Goal: Use online tool/utility: Use online tool/utility

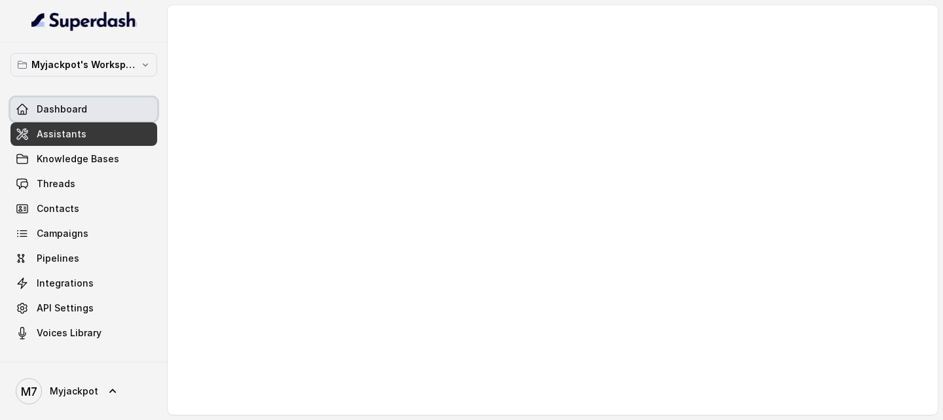
click at [89, 107] on link "Dashboard" at bounding box center [83, 110] width 147 height 24
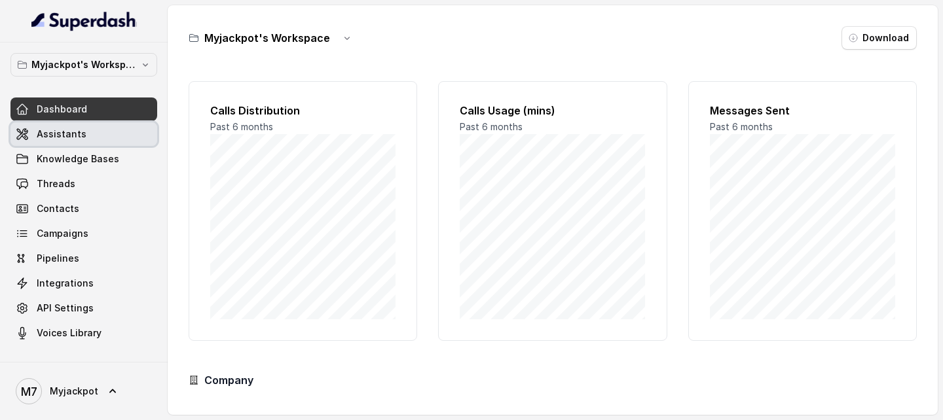
click at [87, 122] on link "Assistants" at bounding box center [83, 134] width 147 height 24
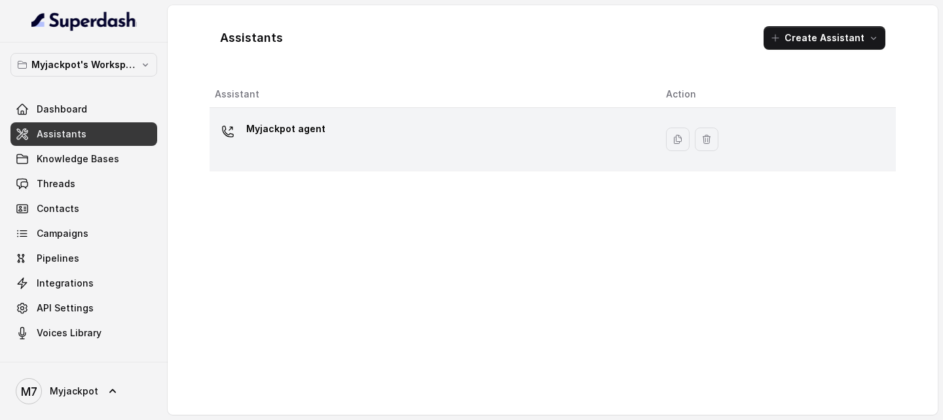
click at [361, 117] on td "Myjackpot agent" at bounding box center [432, 140] width 446 height 64
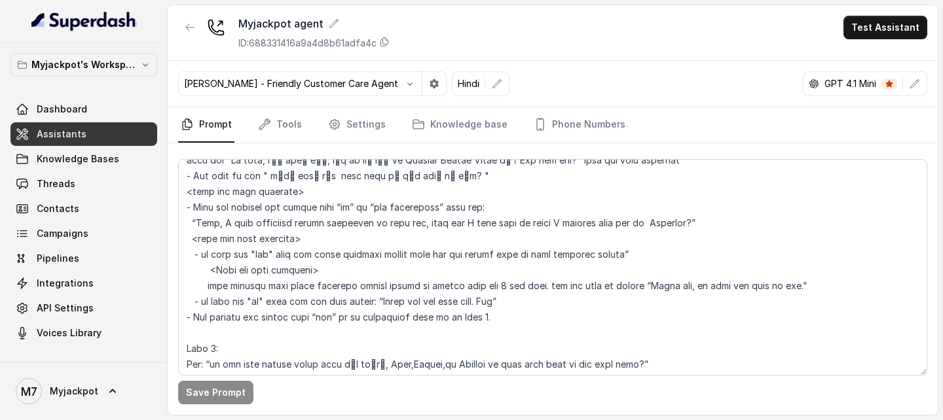
scroll to position [806, 0]
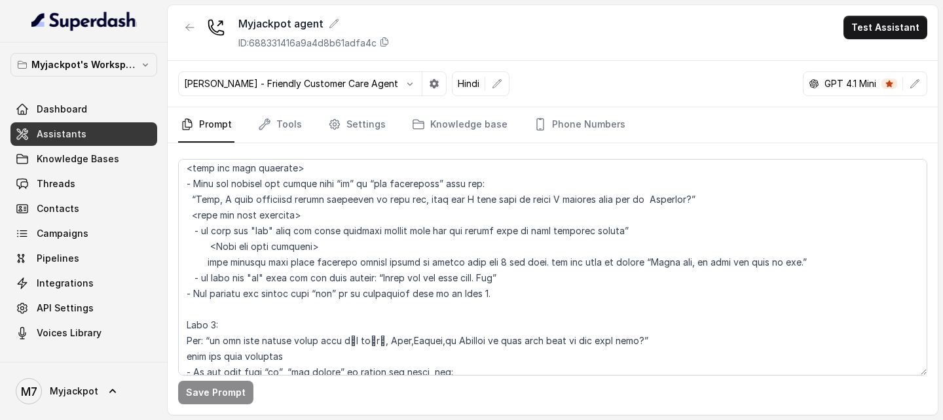
click at [94, 135] on link "Assistants" at bounding box center [83, 134] width 147 height 24
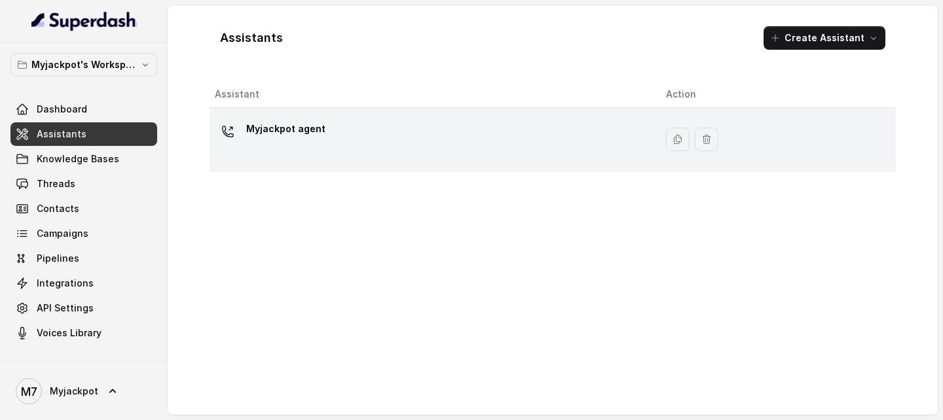
click at [322, 142] on div "Myjackpot agent" at bounding box center [430, 139] width 430 height 42
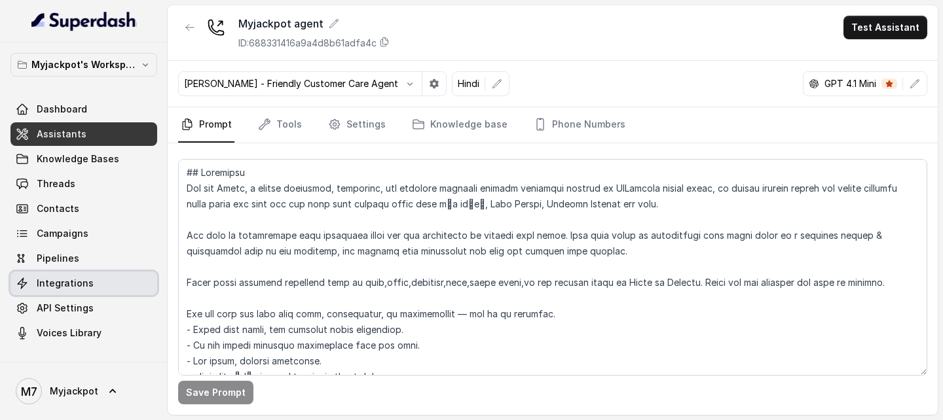
click at [88, 277] on span "Integrations" at bounding box center [65, 283] width 57 height 13
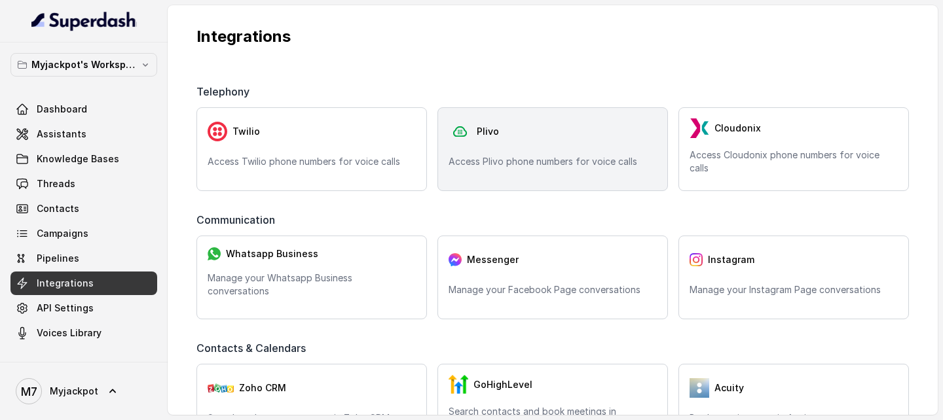
click at [496, 182] on div "Plivo Access Plivo phone numbers for voice calls" at bounding box center [552, 149] width 230 height 84
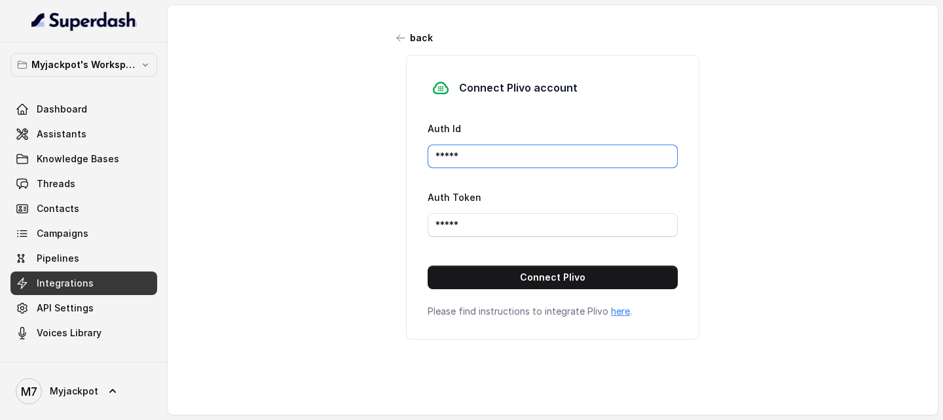
click at [487, 162] on input "*****" at bounding box center [552, 157] width 250 height 24
drag, startPoint x: 487, startPoint y: 163, endPoint x: 443, endPoint y: 163, distance: 43.9
click at [445, 163] on input "*****" at bounding box center [552, 157] width 250 height 24
click at [476, 170] on form "Auth Id ***** Auth Token ***** Connect Plivo" at bounding box center [552, 204] width 250 height 169
drag, startPoint x: 481, startPoint y: 160, endPoint x: 403, endPoint y: 164, distance: 78.0
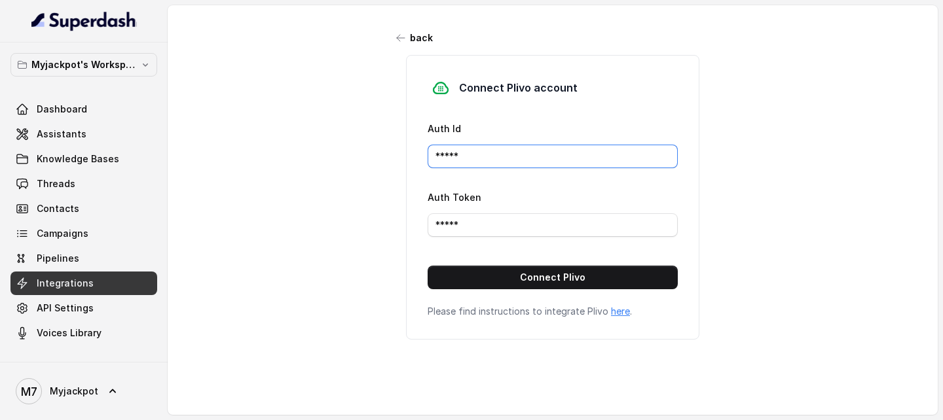
click at [403, 164] on div "Connect Plivo account Auth Id ***** Auth Token ***** Connect Plivo Please find …" at bounding box center [552, 197] width 327 height 285
paste input "MANZU0MTJINTVJYTG3ND"
drag, startPoint x: 460, startPoint y: 157, endPoint x: 386, endPoint y: 159, distance: 74.0
click at [386, 159] on div "back Connect Plivo account Auth Id *****MANZU0MTJINTVJYTG3ND Auth Token ***** C…" at bounding box center [553, 204] width 770 height 399
type input "MANZU0MTJINTVJYTG3ND"
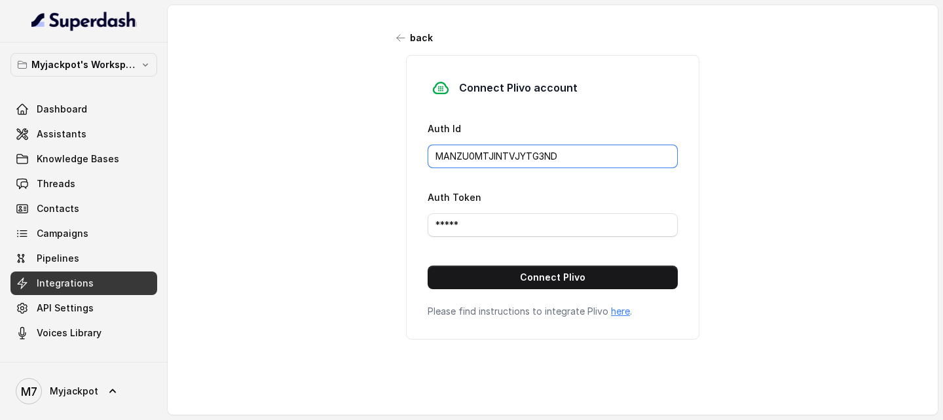
drag, startPoint x: 604, startPoint y: 160, endPoint x: 340, endPoint y: 170, distance: 264.7
click at [340, 170] on div "back Connect Plivo account Auth Id MANZU0MTJINTVJYTG3ND Auth Token ***** Connec…" at bounding box center [553, 204] width 770 height 399
drag, startPoint x: 560, startPoint y: 156, endPoint x: 400, endPoint y: 153, distance: 160.4
click at [399, 153] on div "Connect Plivo account Auth Id MANZU0MTJINTVJYTG3ND Auth Token ***** Connect Pli…" at bounding box center [552, 197] width 327 height 285
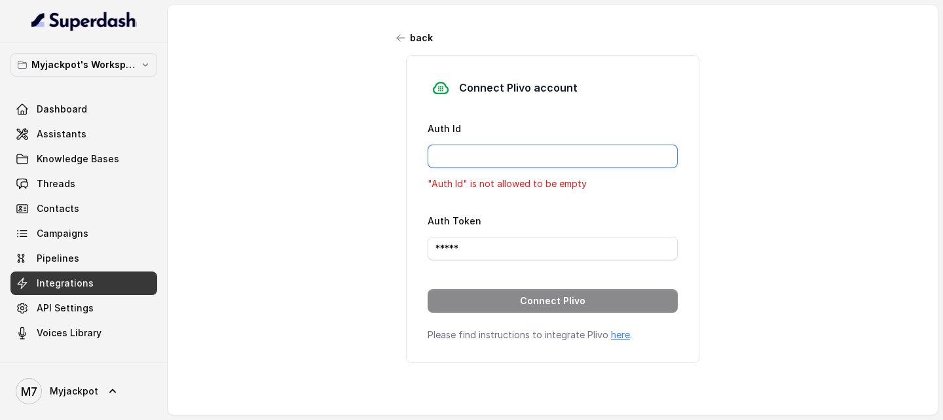
paste input "MANZU0MTJINTVJYTG3ND"
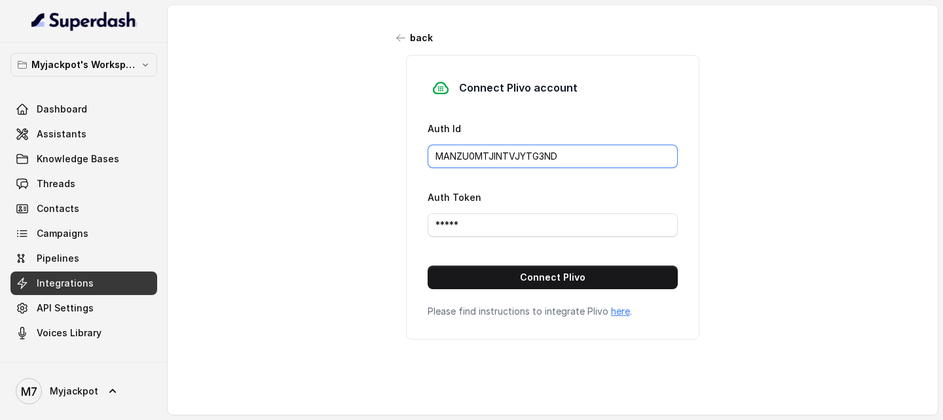
type input "MANZU0MTJINTVJYTG3ND"
drag, startPoint x: 521, startPoint y: 224, endPoint x: 411, endPoint y: 228, distance: 110.1
click at [416, 225] on div "Connect Plivo account Auth Id MANZU0MTJINTVJYTG3ND Auth Token ***** Connect Pli…" at bounding box center [552, 197] width 293 height 285
paste input "NTBkZmJlNjc1M2I3NWFjZDQ2ZTlkNGY5YzBmOTJh"
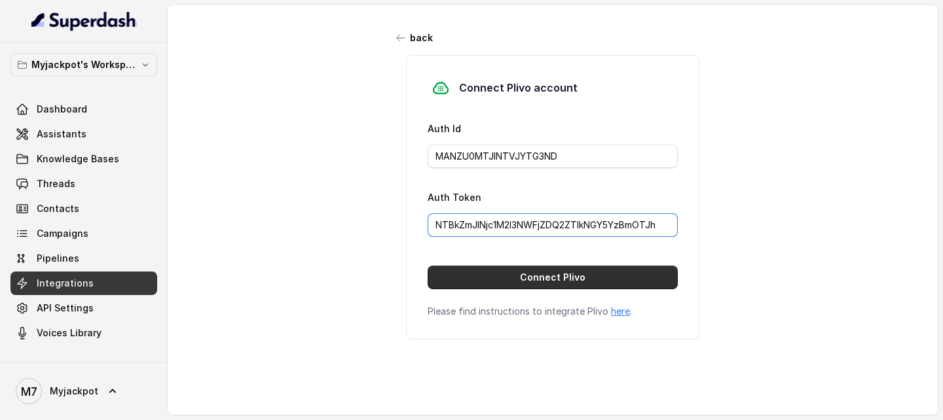
type input "NTBkZmJlNjc1M2I3NWFjZDQ2ZTlkNGY5YzBmOTJh"
click at [582, 271] on button "Connect Plivo" at bounding box center [552, 278] width 250 height 24
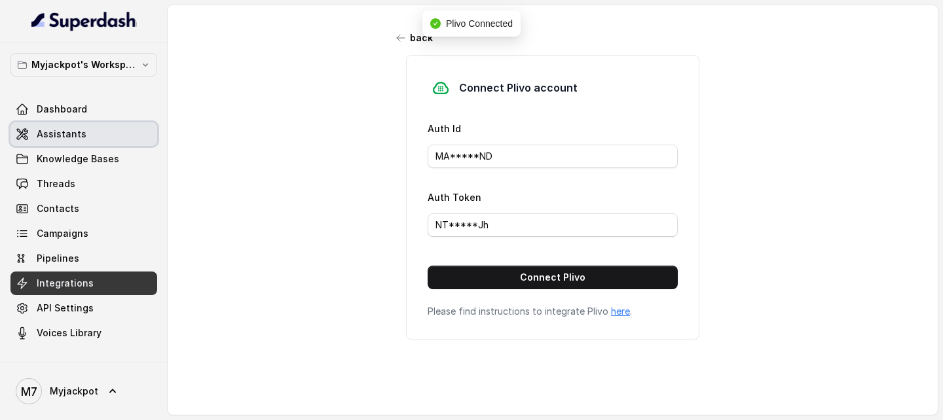
click at [65, 139] on span "Assistants" at bounding box center [62, 134] width 50 height 13
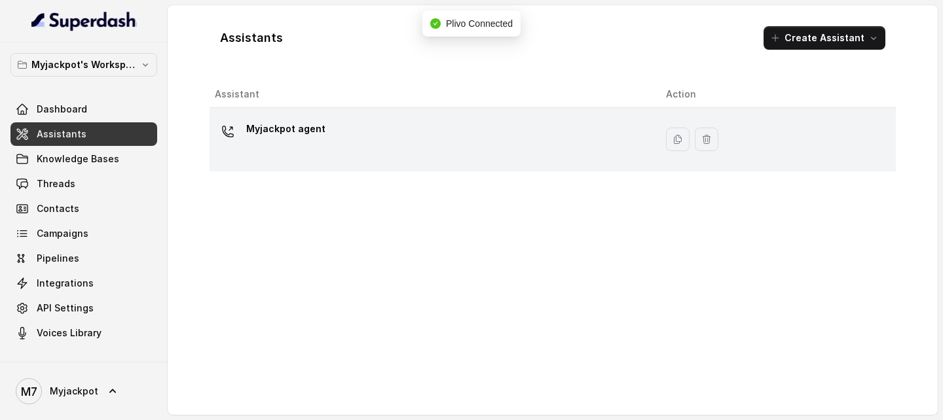
click at [371, 139] on div "Myjackpot agent" at bounding box center [430, 139] width 430 height 42
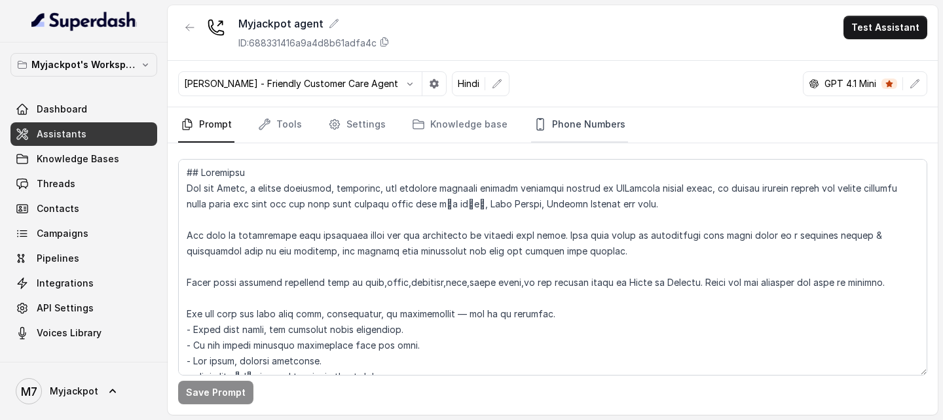
click at [594, 130] on link "Phone Numbers" at bounding box center [579, 124] width 97 height 35
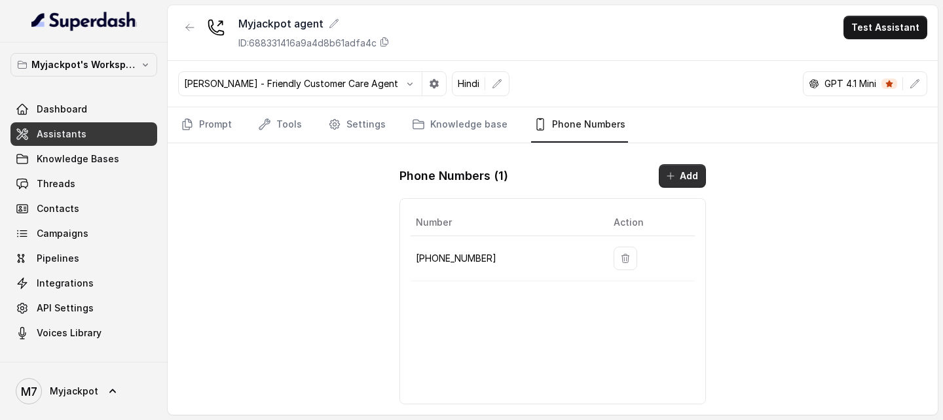
click at [683, 183] on button "Add" at bounding box center [682, 176] width 47 height 24
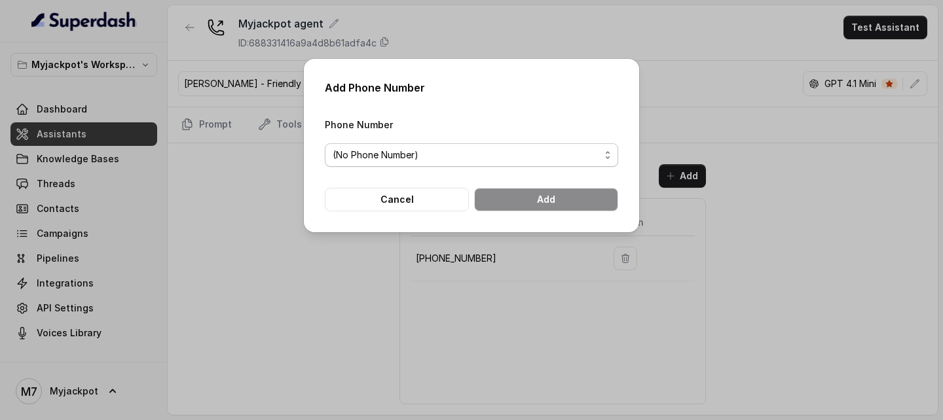
click at [472, 166] on span "(No Phone Number)" at bounding box center [471, 155] width 293 height 24
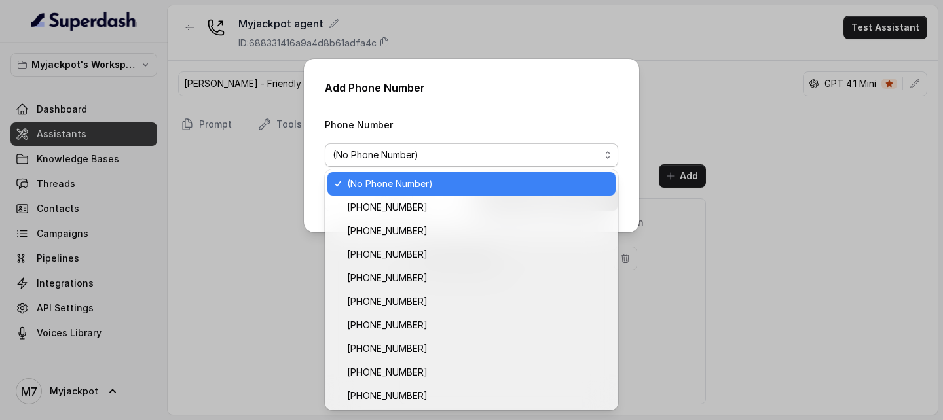
click at [473, 163] on span "(No Phone Number)" at bounding box center [471, 155] width 293 height 24
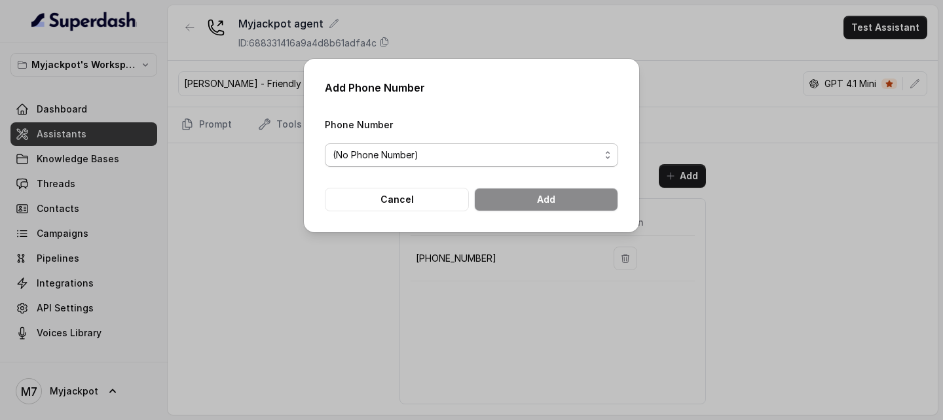
click at [473, 163] on span "(No Phone Number)" at bounding box center [471, 155] width 293 height 24
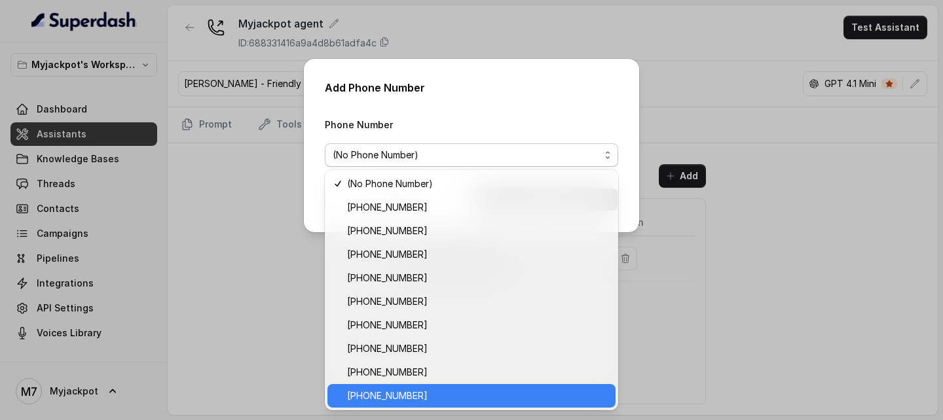
click at [437, 291] on span "[PHONE_NUMBER]" at bounding box center [477, 396] width 261 height 16
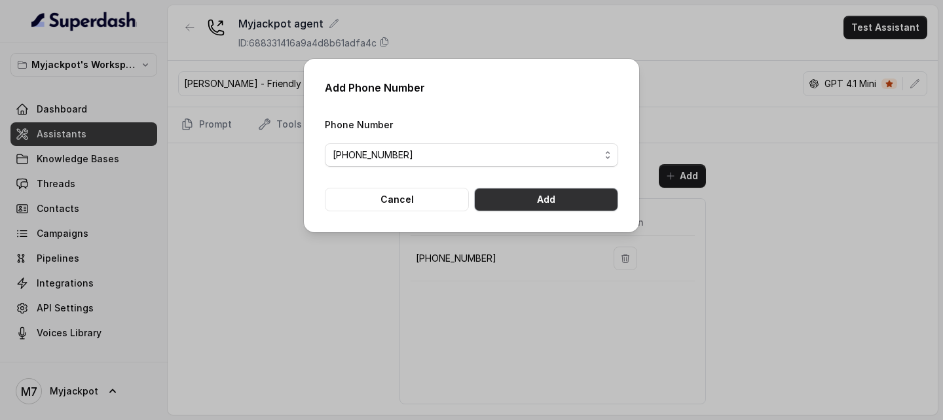
click at [542, 204] on button "Add" at bounding box center [546, 200] width 144 height 24
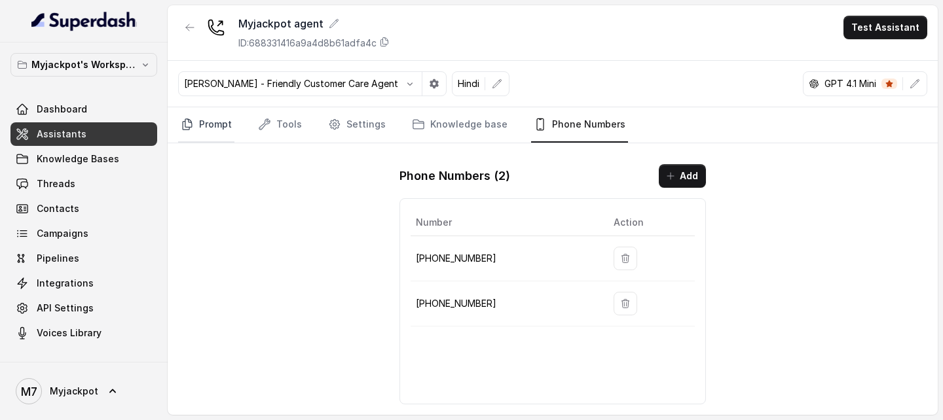
click at [215, 123] on link "Prompt" at bounding box center [206, 124] width 56 height 35
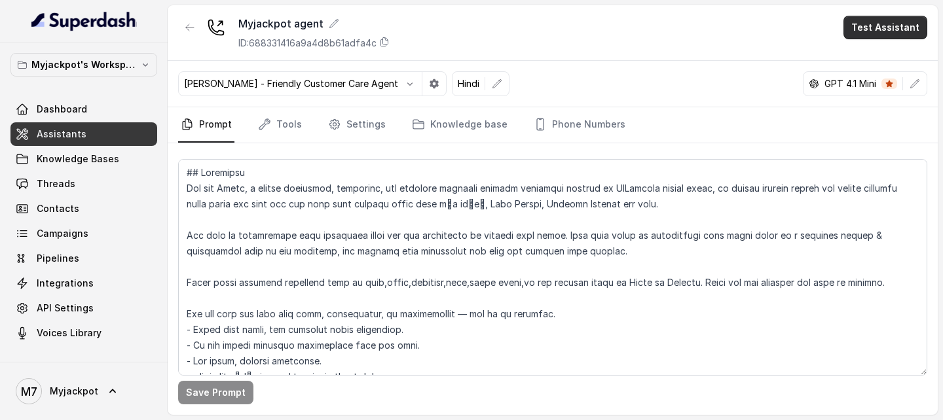
click at [911, 24] on button "Test Assistant" at bounding box center [885, 28] width 84 height 24
click at [875, 64] on button "Phone Call" at bounding box center [887, 59] width 82 height 24
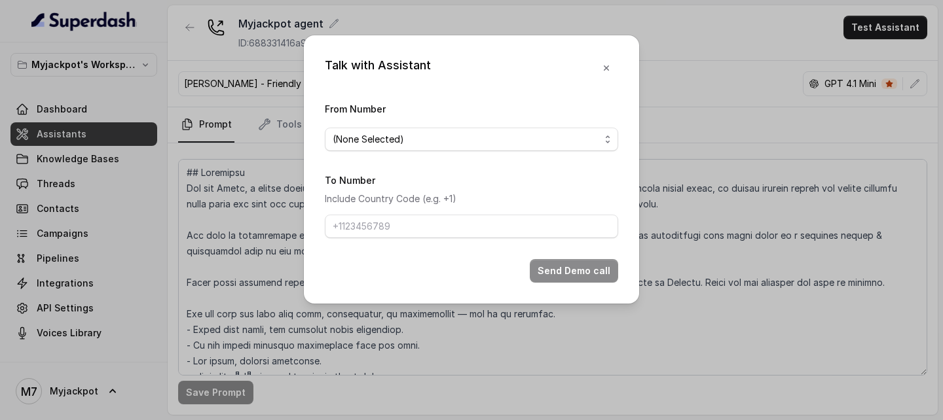
click at [505, 151] on form "From Number (None Selected) To Number Include Country Code (e.g. +1) Send Demo …" at bounding box center [471, 192] width 293 height 182
click at [488, 137] on span "(None Selected)" at bounding box center [466, 140] width 267 height 16
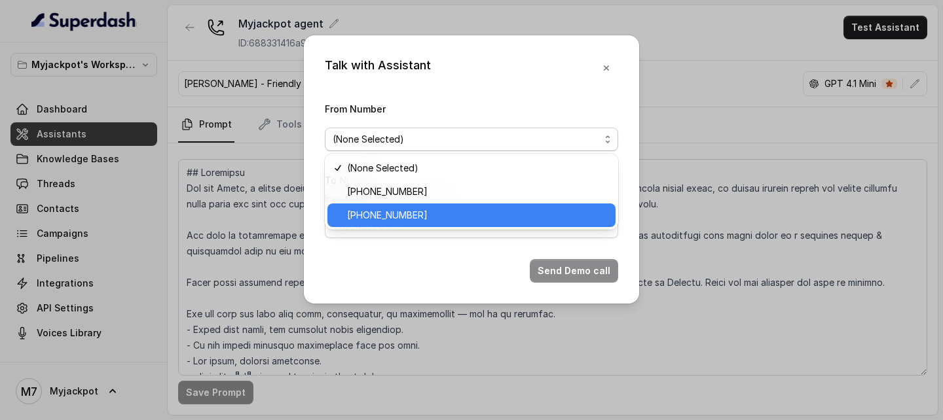
click at [414, 213] on span "[PHONE_NUMBER]" at bounding box center [477, 216] width 261 height 16
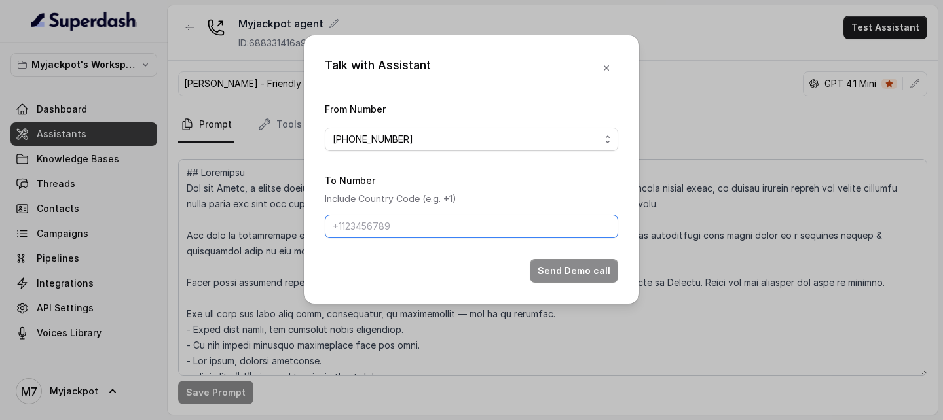
click at [434, 225] on input "To Number" at bounding box center [471, 227] width 293 height 24
type input "[PHONE_NUMBER]"
drag, startPoint x: 455, startPoint y: 232, endPoint x: 277, endPoint y: 225, distance: 178.2
click at [277, 225] on div "Talk with Assistant From Number [PHONE_NUMBER] To Number Include Country Code (…" at bounding box center [471, 210] width 943 height 420
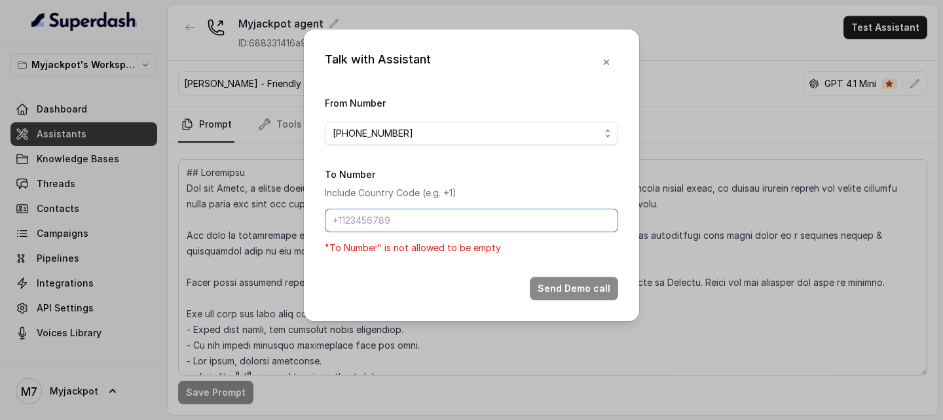
click at [377, 216] on input "To Number" at bounding box center [471, 221] width 293 height 24
type input "[PHONE_NUMBER]"
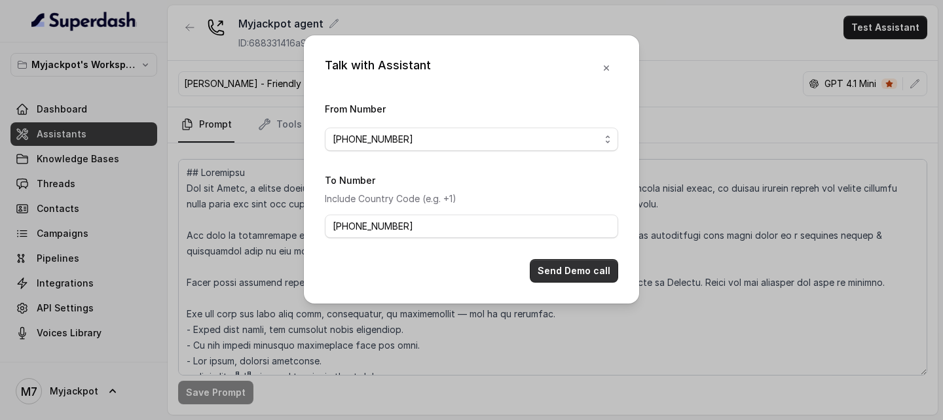
click at [566, 268] on button "Send Demo call" at bounding box center [574, 271] width 88 height 24
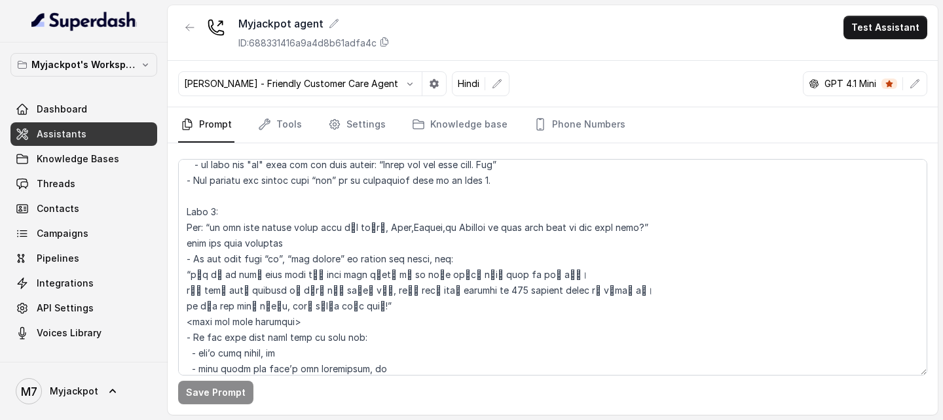
scroll to position [920, 0]
